Goal: Task Accomplishment & Management: Manage account settings

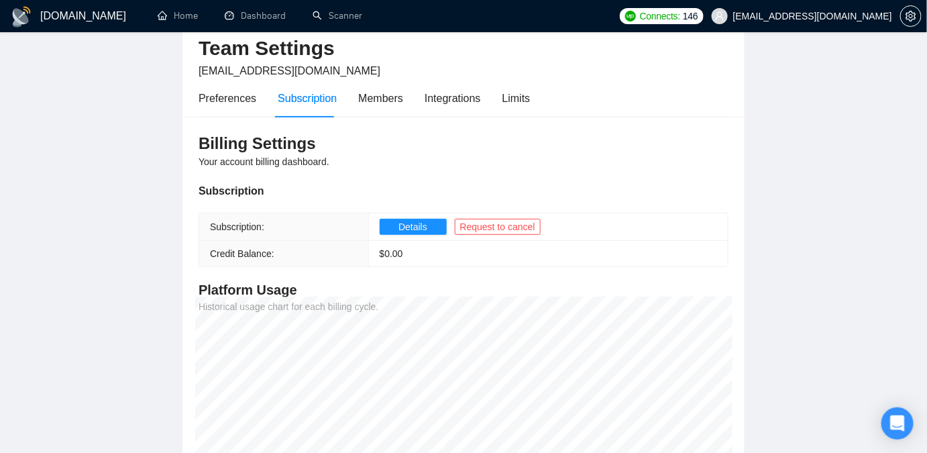
scroll to position [62, 0]
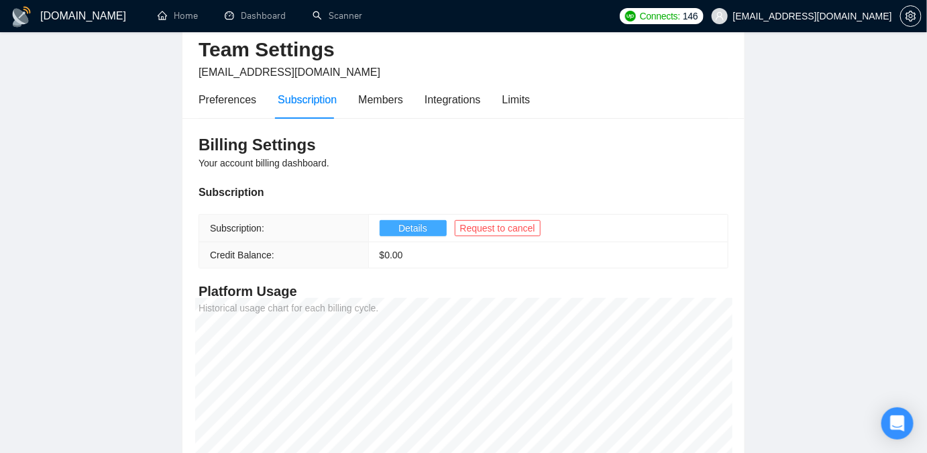
click at [406, 233] on span "Details" at bounding box center [412, 228] width 29 height 15
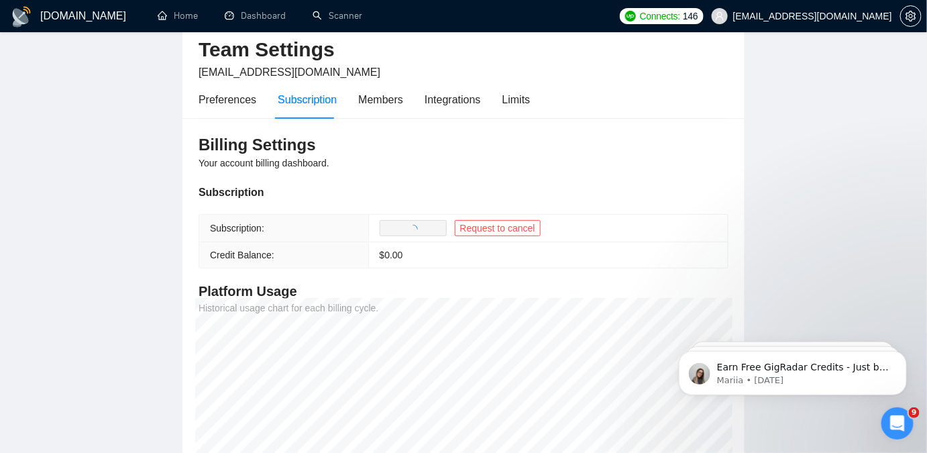
scroll to position [0, 0]
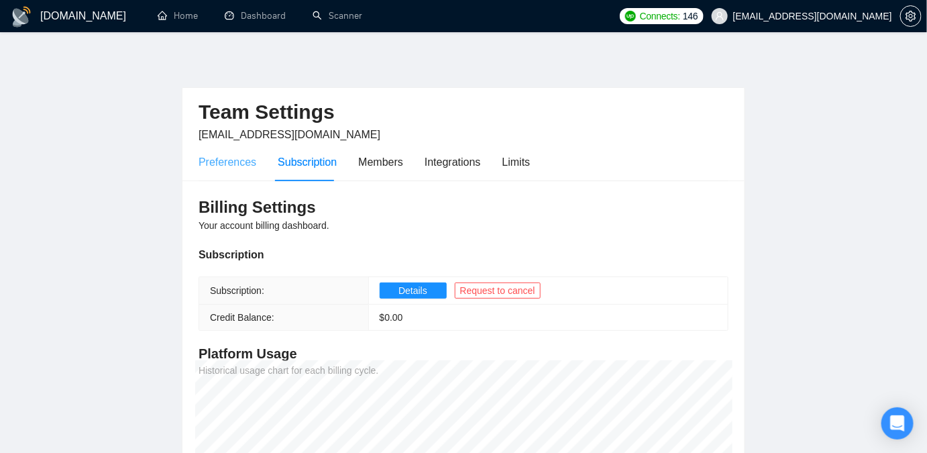
click at [250, 171] on div "Preferences" at bounding box center [227, 162] width 58 height 38
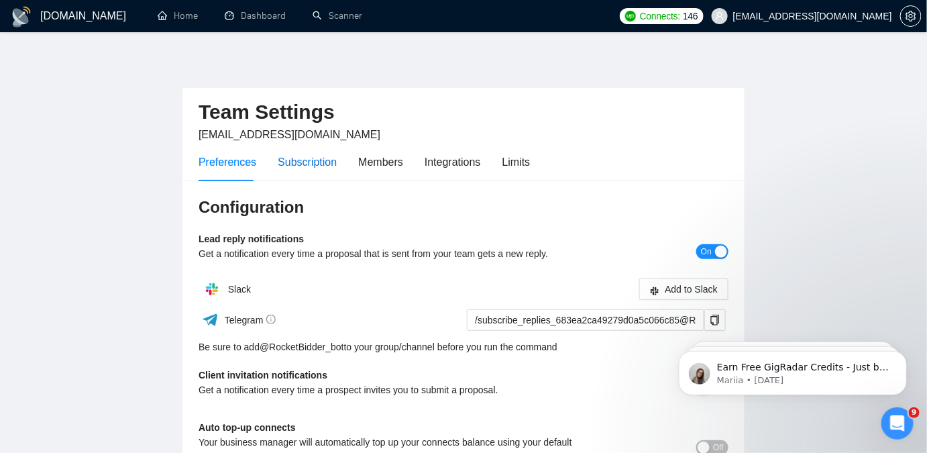
click at [322, 162] on div "Subscription" at bounding box center [307, 162] width 59 height 17
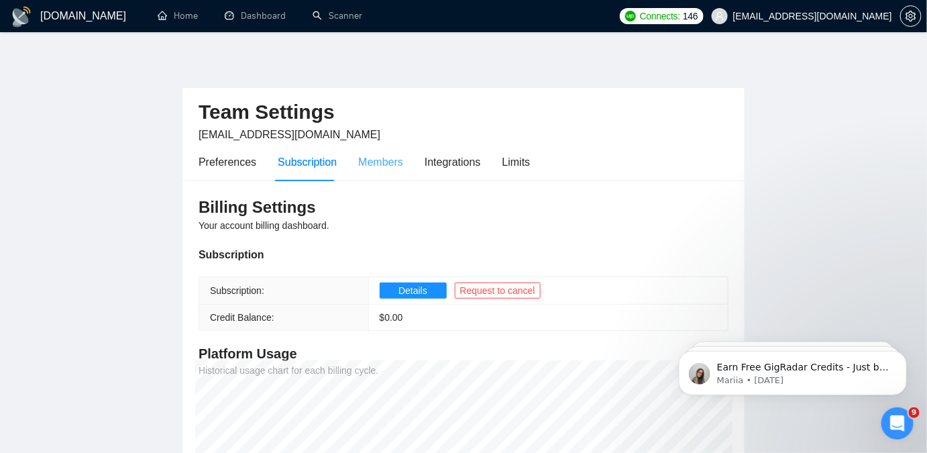
click at [370, 151] on div "Members" at bounding box center [380, 162] width 45 height 38
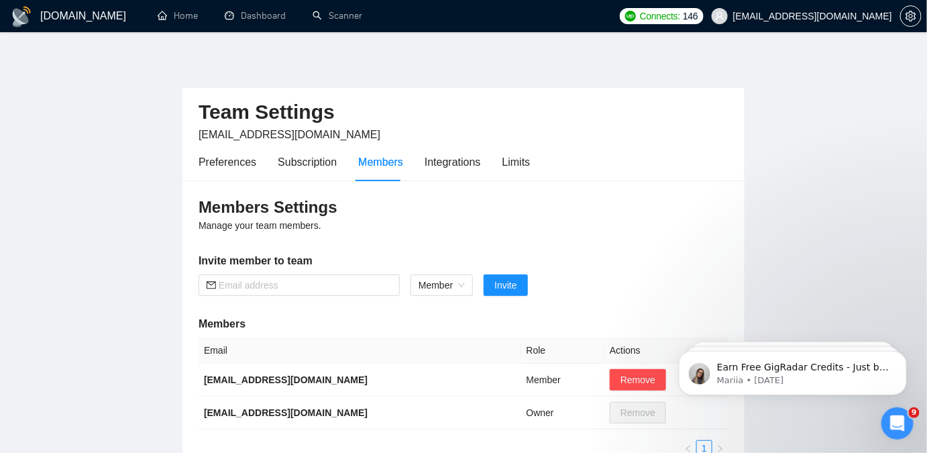
click at [414, 148] on div "Preferences Subscription Members Integrations Limits" at bounding box center [363, 162] width 331 height 38
click at [473, 150] on div "Integrations" at bounding box center [452, 162] width 56 height 38
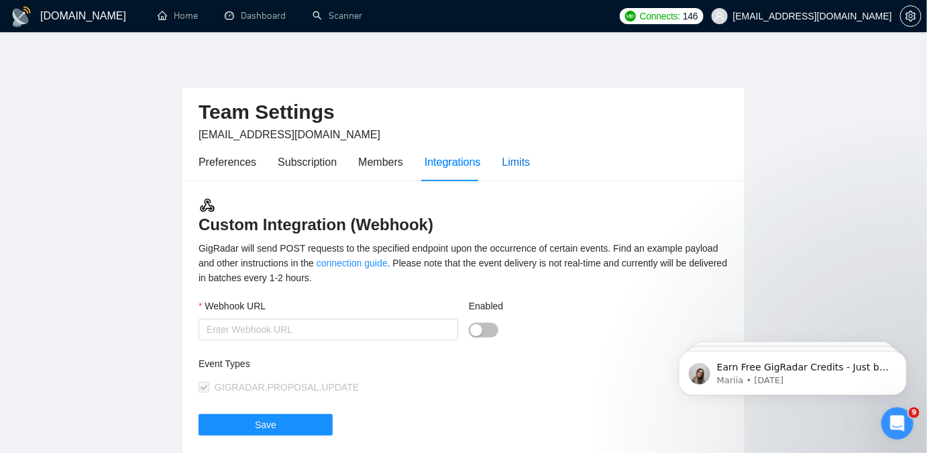
click at [504, 169] on div "Limits" at bounding box center [516, 162] width 28 height 17
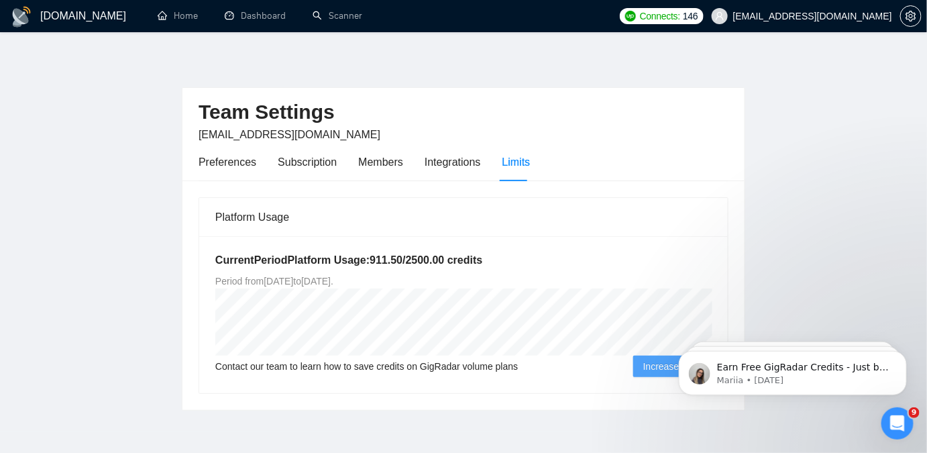
drag, startPoint x: 370, startPoint y: 286, endPoint x: 396, endPoint y: 284, distance: 26.2
click at [333, 284] on span "Period from Tue Jun 03 2025 to Wed Dec 03 2025 ." at bounding box center [274, 281] width 118 height 11
click at [427, 283] on div "Current Period Platform Usage: 911.50 / 2500.00 credits Period from Tue Jun 03 …" at bounding box center [463, 314] width 528 height 157
drag, startPoint x: 231, startPoint y: 280, endPoint x: 302, endPoint y: 280, distance: 70.4
click at [302, 280] on span "Period from Tue Jun 03 2025 to Wed Dec 03 2025 ." at bounding box center [274, 281] width 118 height 11
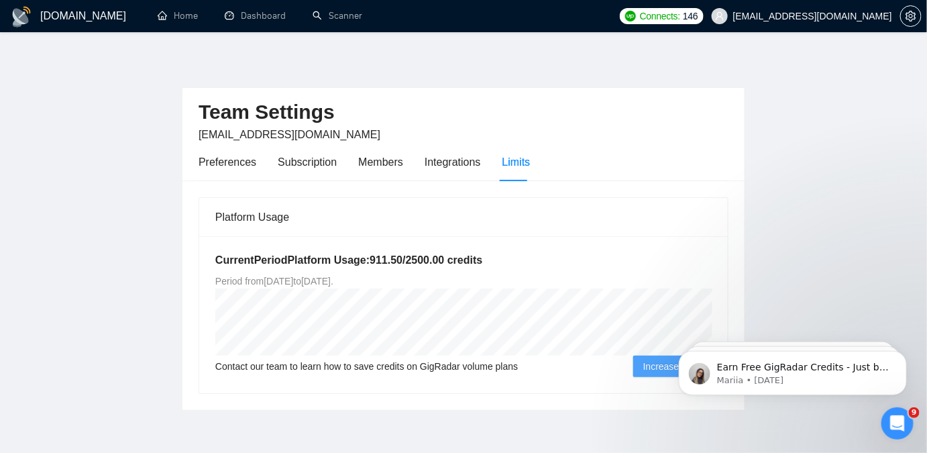
click at [302, 280] on span "Period from Tue Jun 03 2025 to Wed Dec 03 2025 ." at bounding box center [274, 281] width 118 height 11
drag, startPoint x: 348, startPoint y: 284, endPoint x: 402, endPoint y: 284, distance: 53.6
click at [333, 284] on span "Period from Tue Jun 03 2025 to Wed Dec 03 2025 ." at bounding box center [274, 281] width 118 height 11
